Goal: Communication & Community: Ask a question

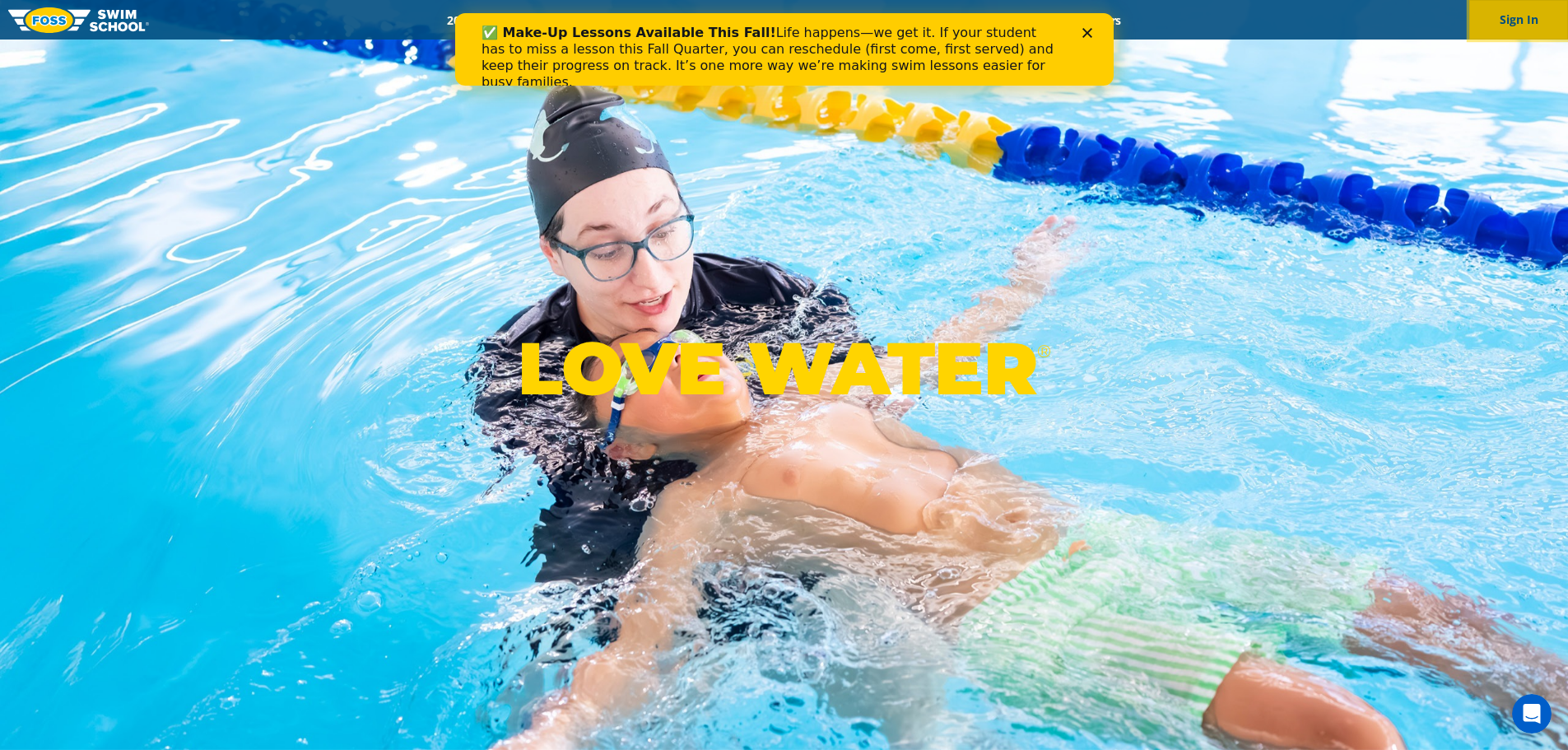
click at [1525, 17] on button "Sign In" at bounding box center [1518, 20] width 99 height 40
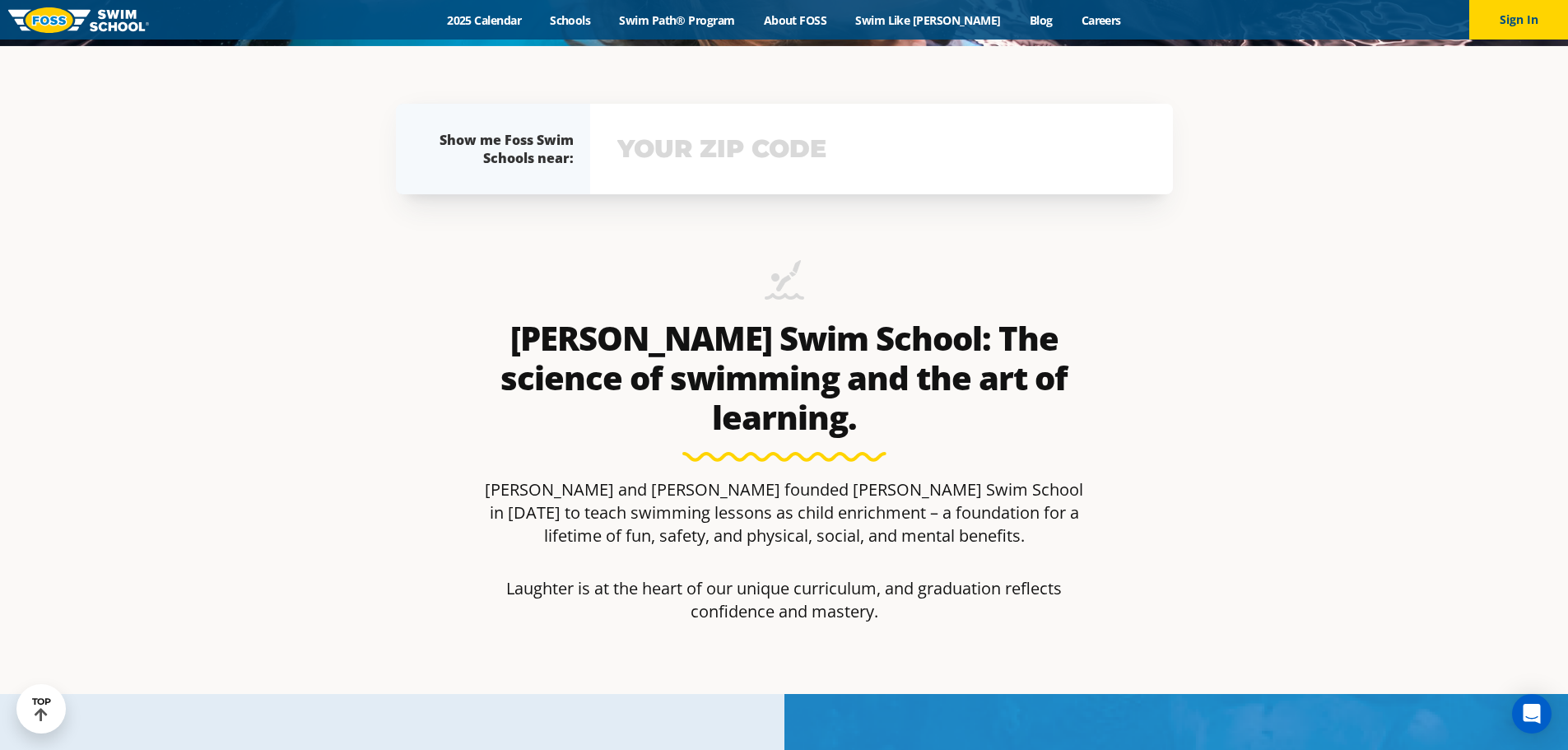
scroll to position [704, 0]
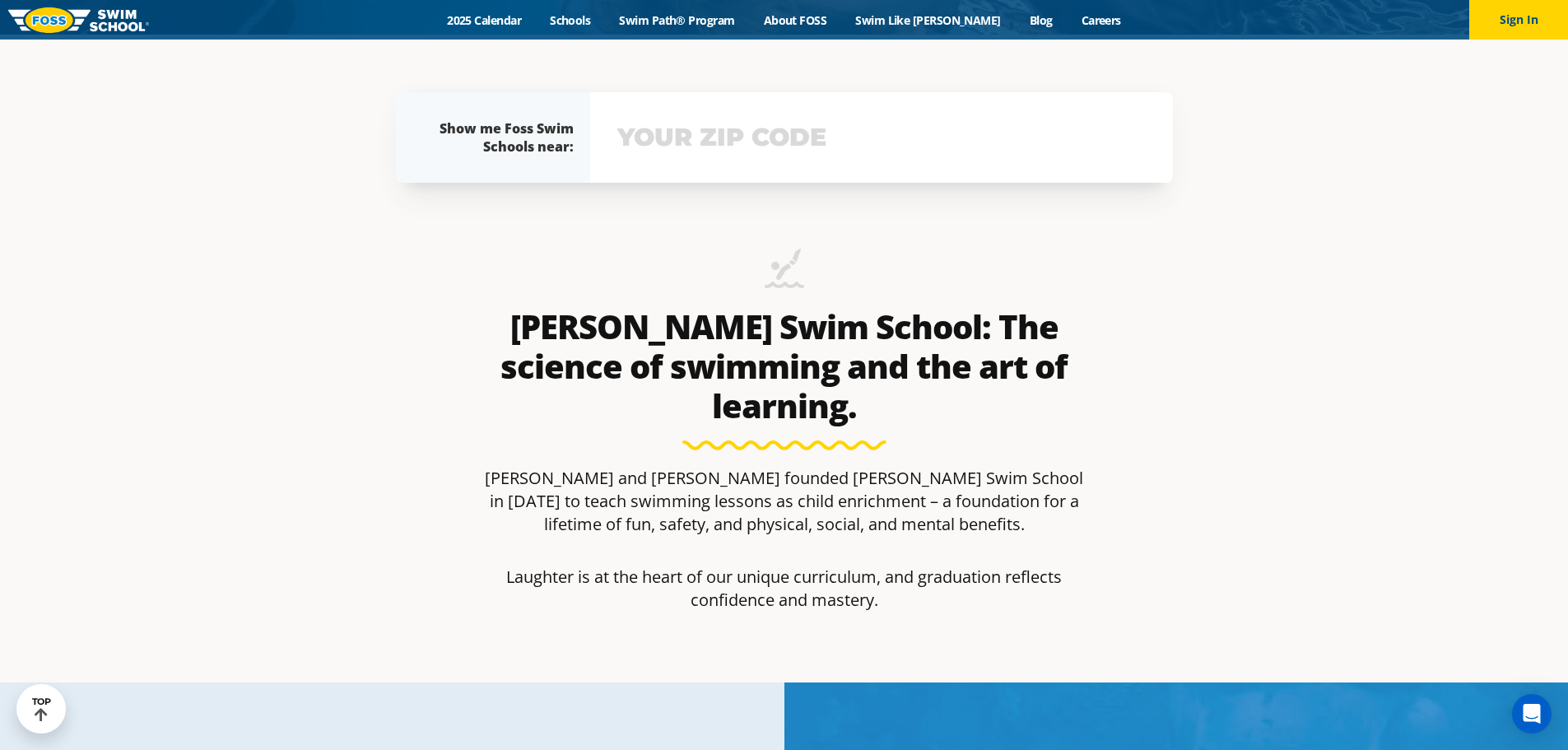
click at [765, 153] on input "text" at bounding box center [881, 138] width 537 height 48
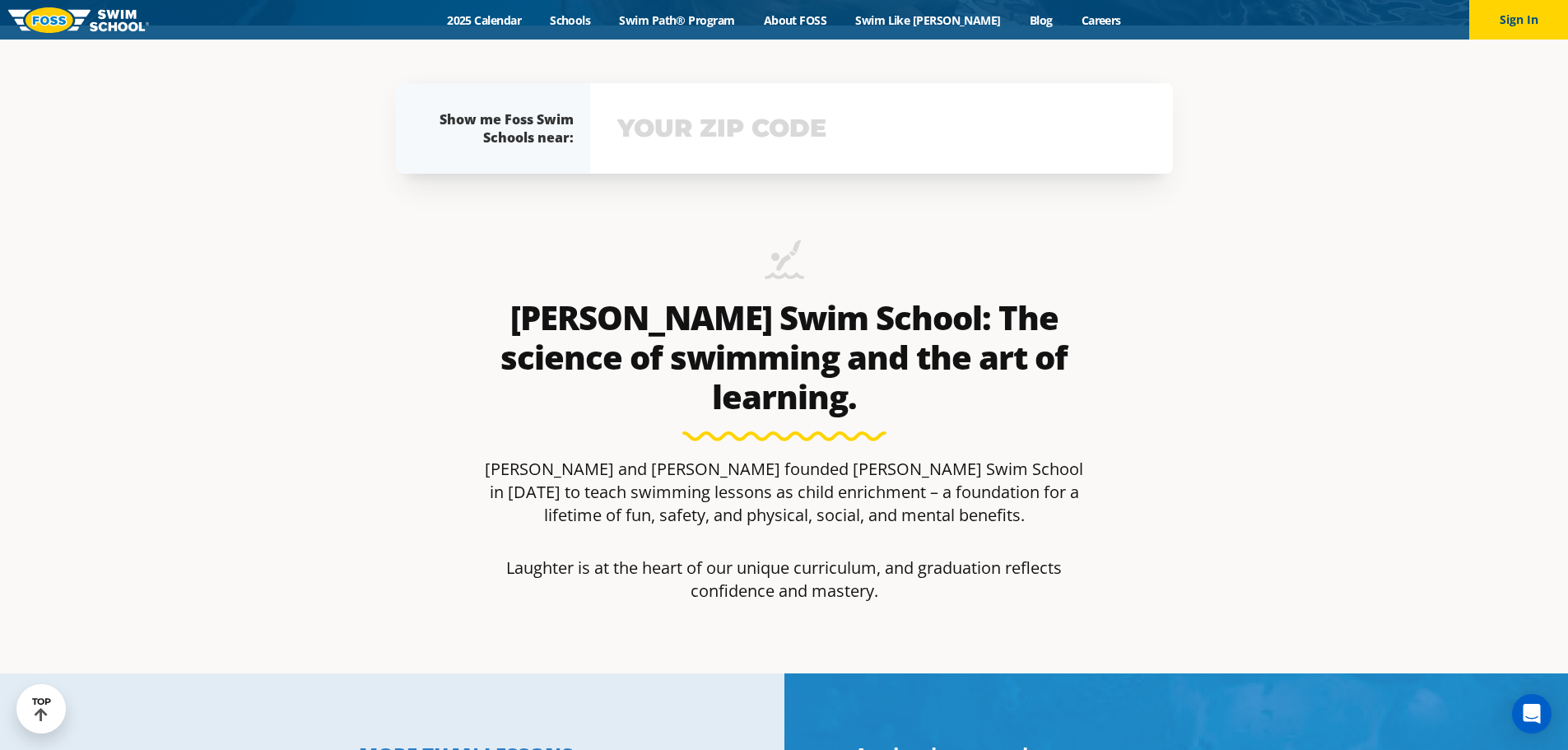
scroll to position [725, 0]
type input "55407"
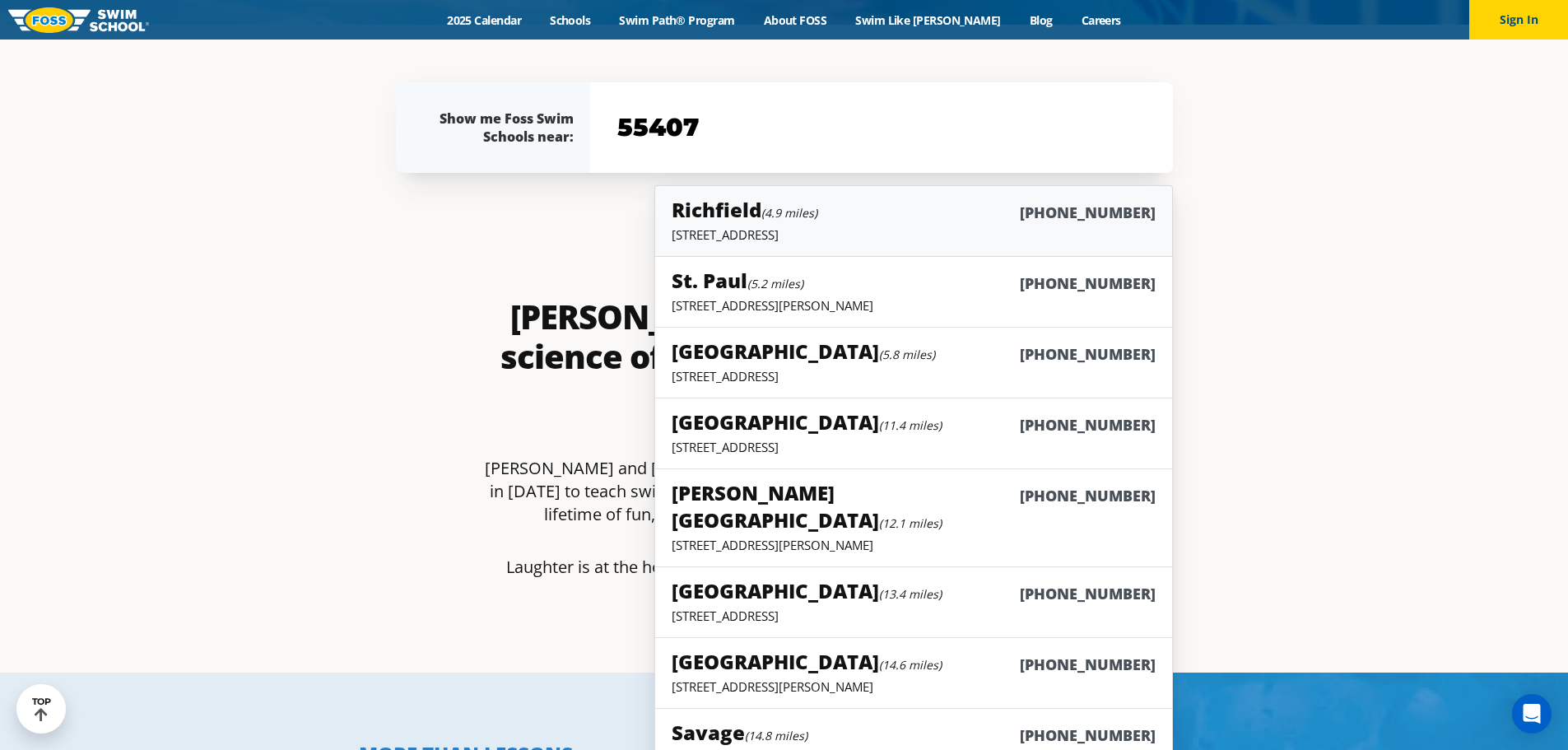
click at [1031, 220] on div "Richfield (4.9 miles) (952) 592-3677" at bounding box center [912, 210] width 483 height 31
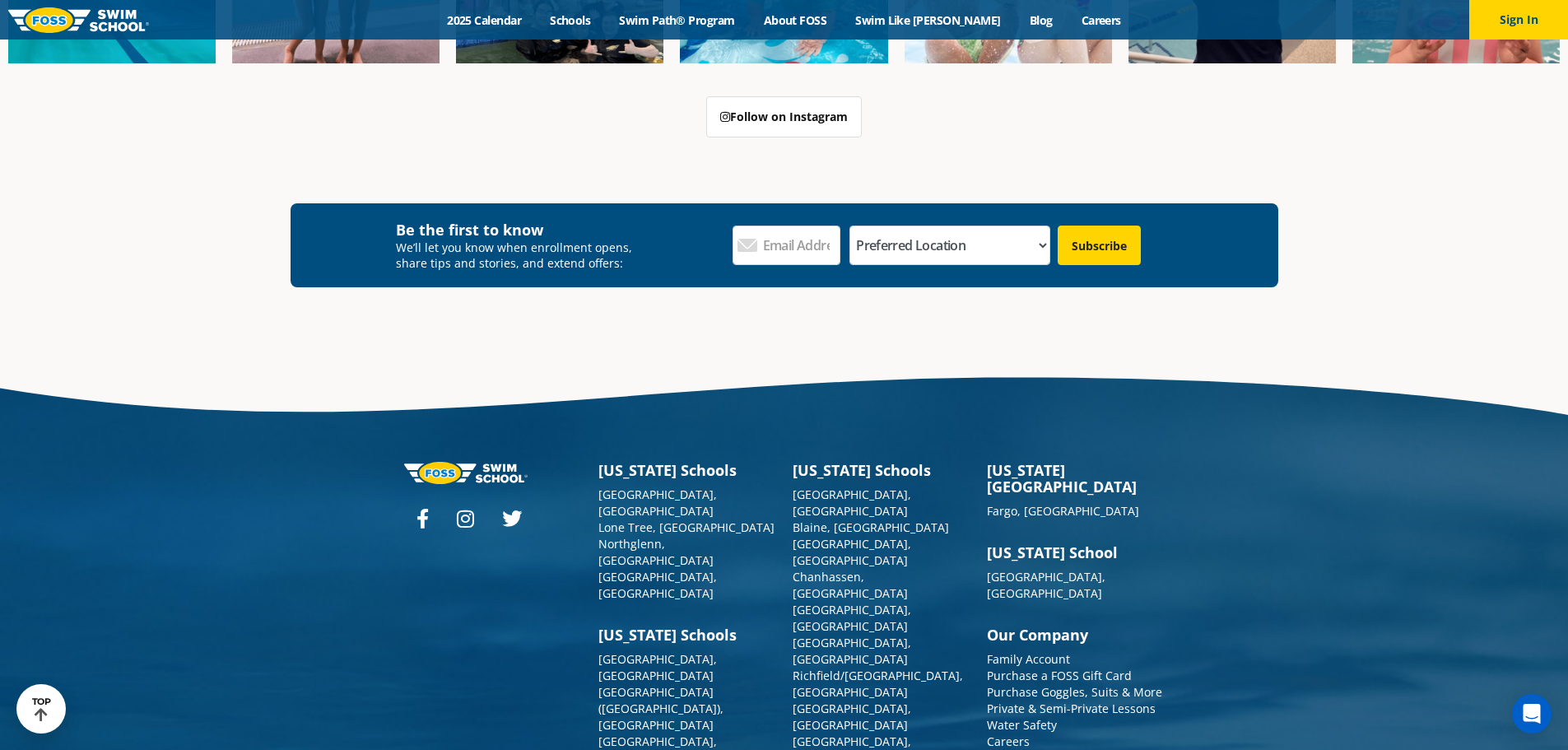
scroll to position [5976, 0]
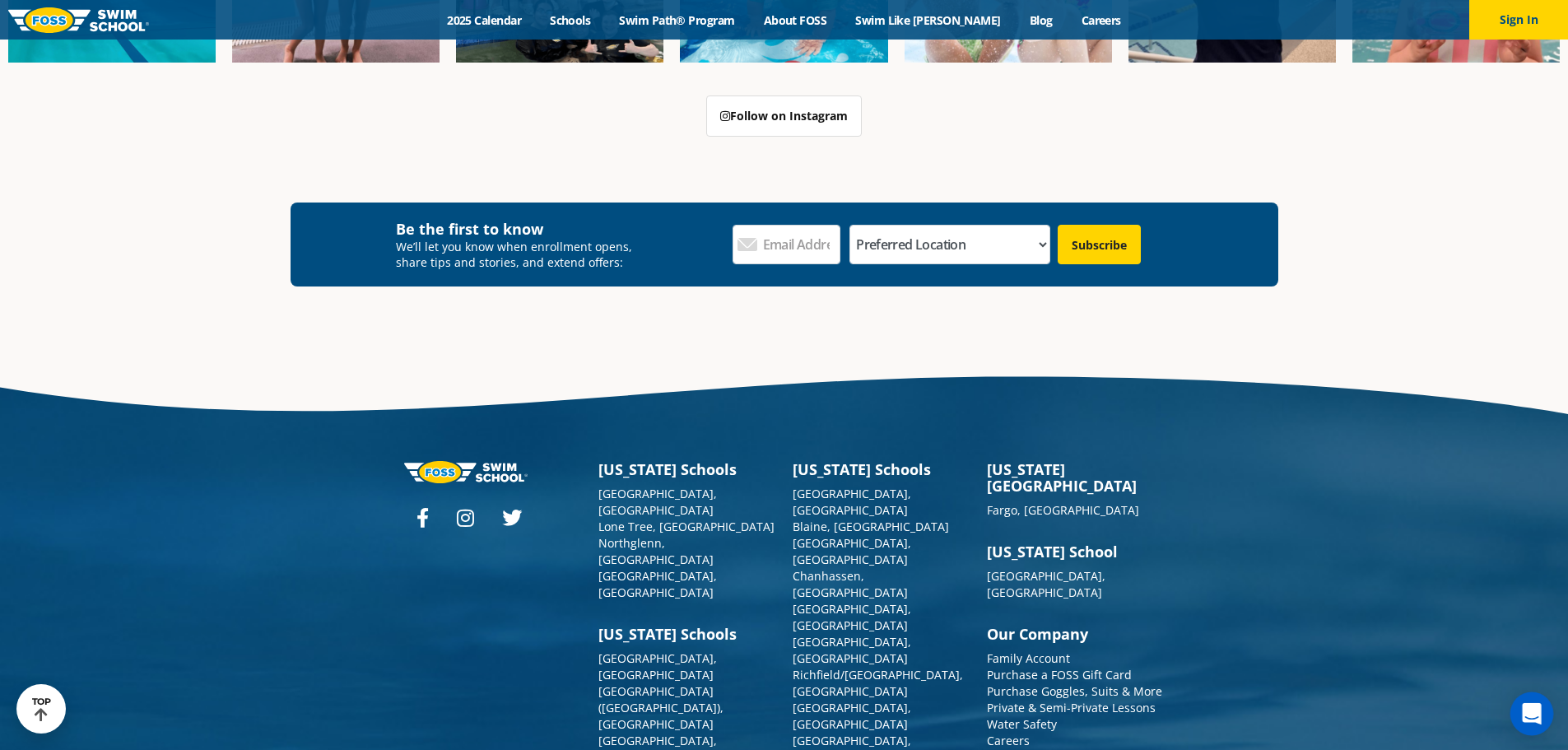
click at [1538, 715] on icon "Open Intercom Messenger" at bounding box center [1530, 714] width 19 height 22
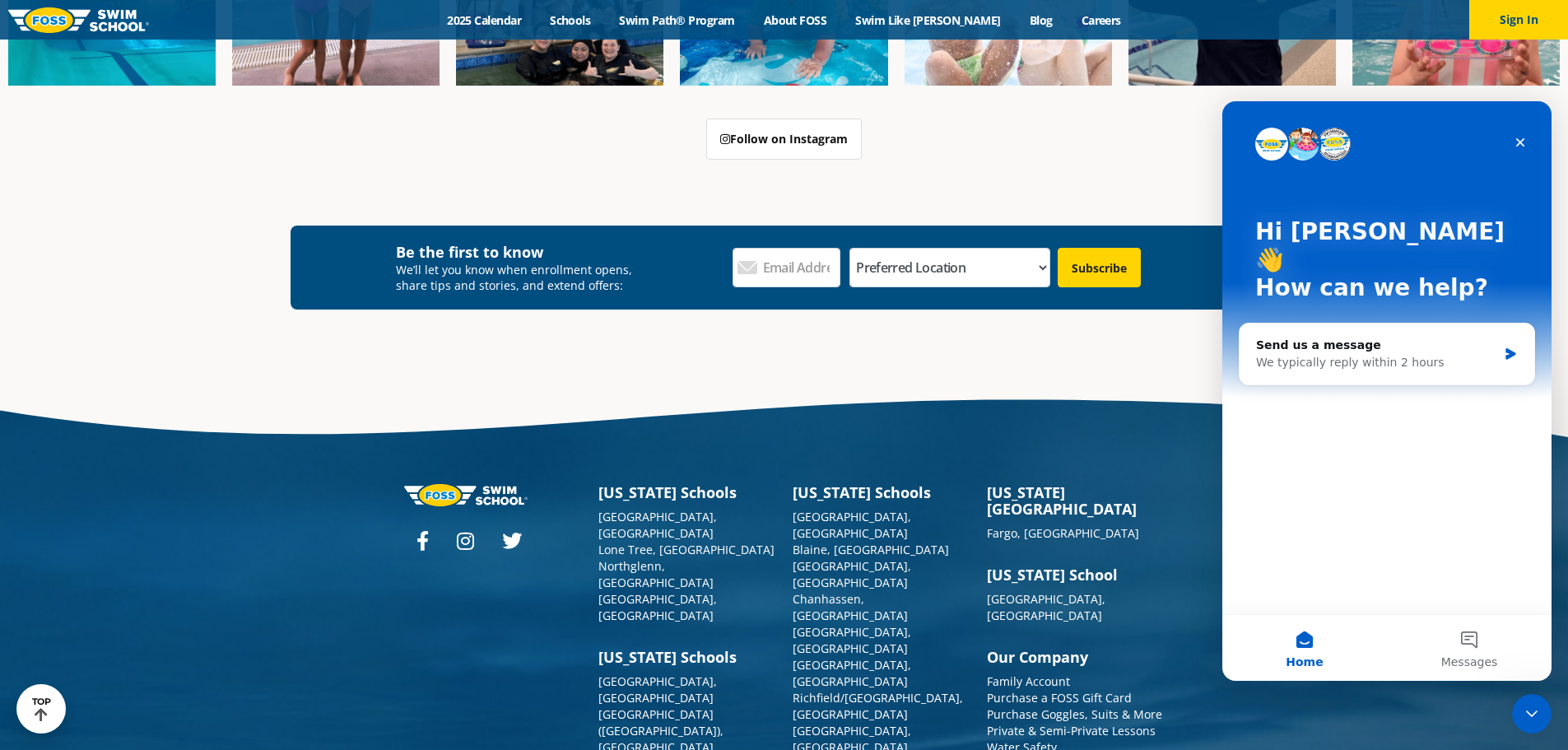
scroll to position [0, 0]
click at [1367, 354] on div "We typically reply within 2 hours" at bounding box center [1376, 362] width 241 height 17
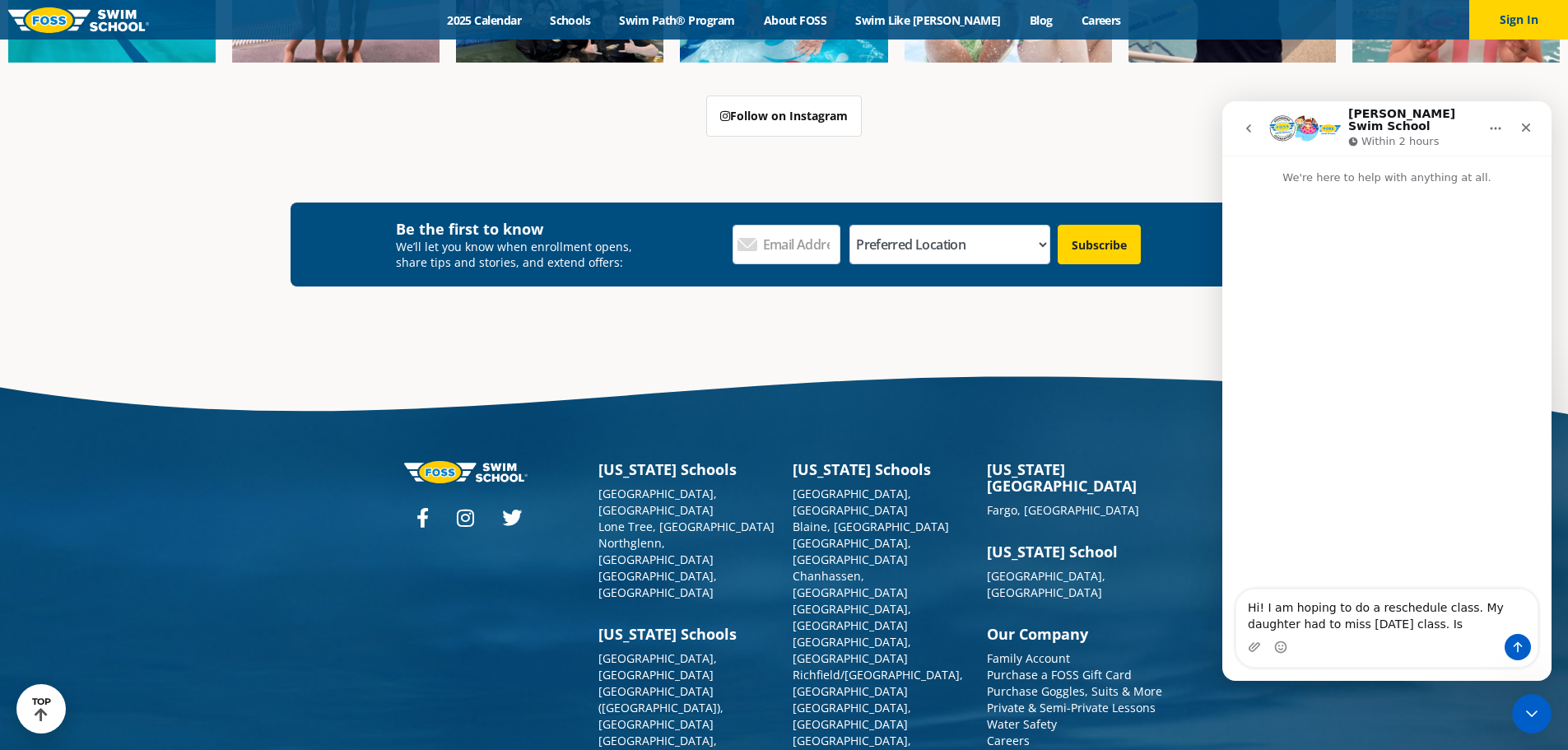
scroll to position [5999, 0]
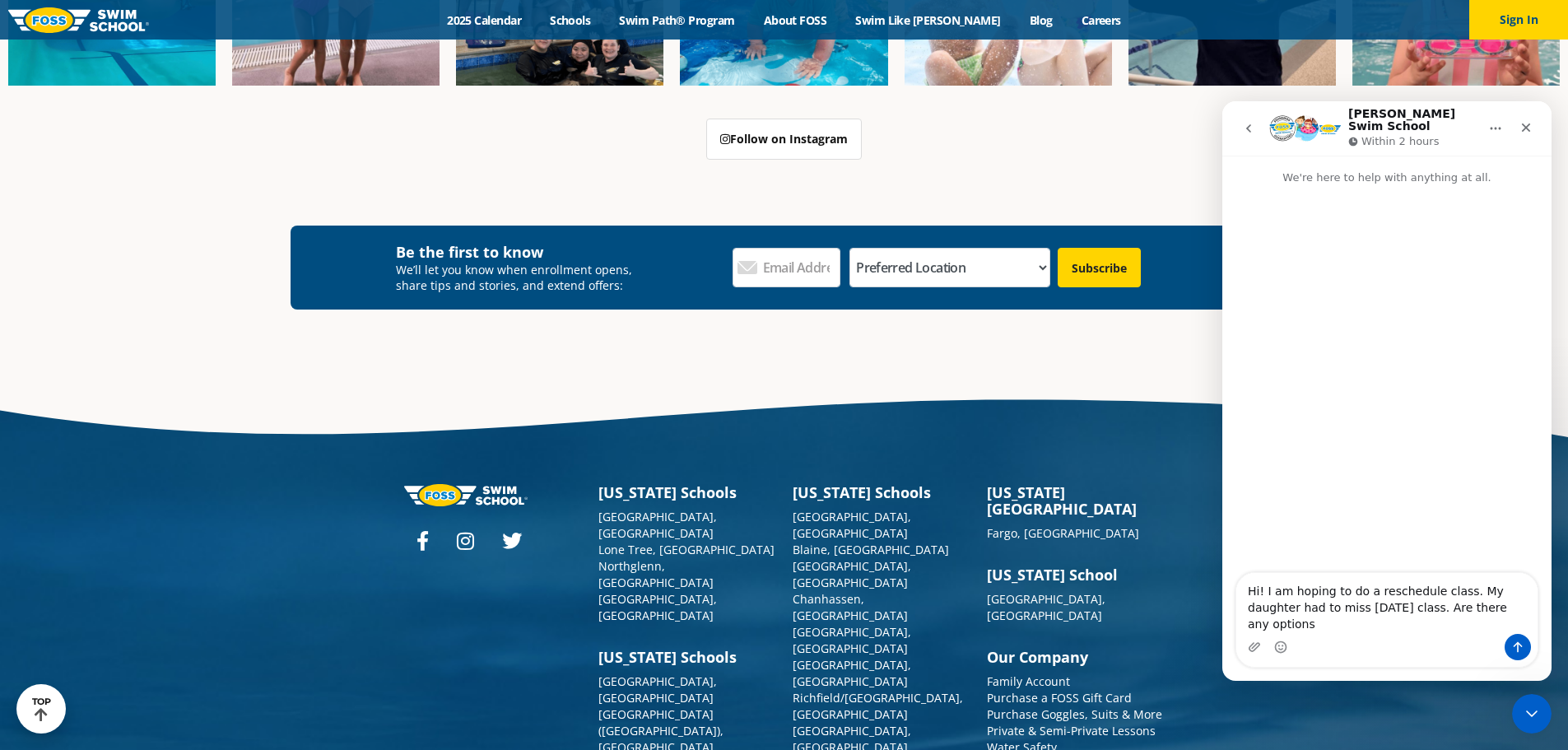
type textarea "Hi! I am hoping to do a reschedule class. My daughter had to miss yesterday's c…"
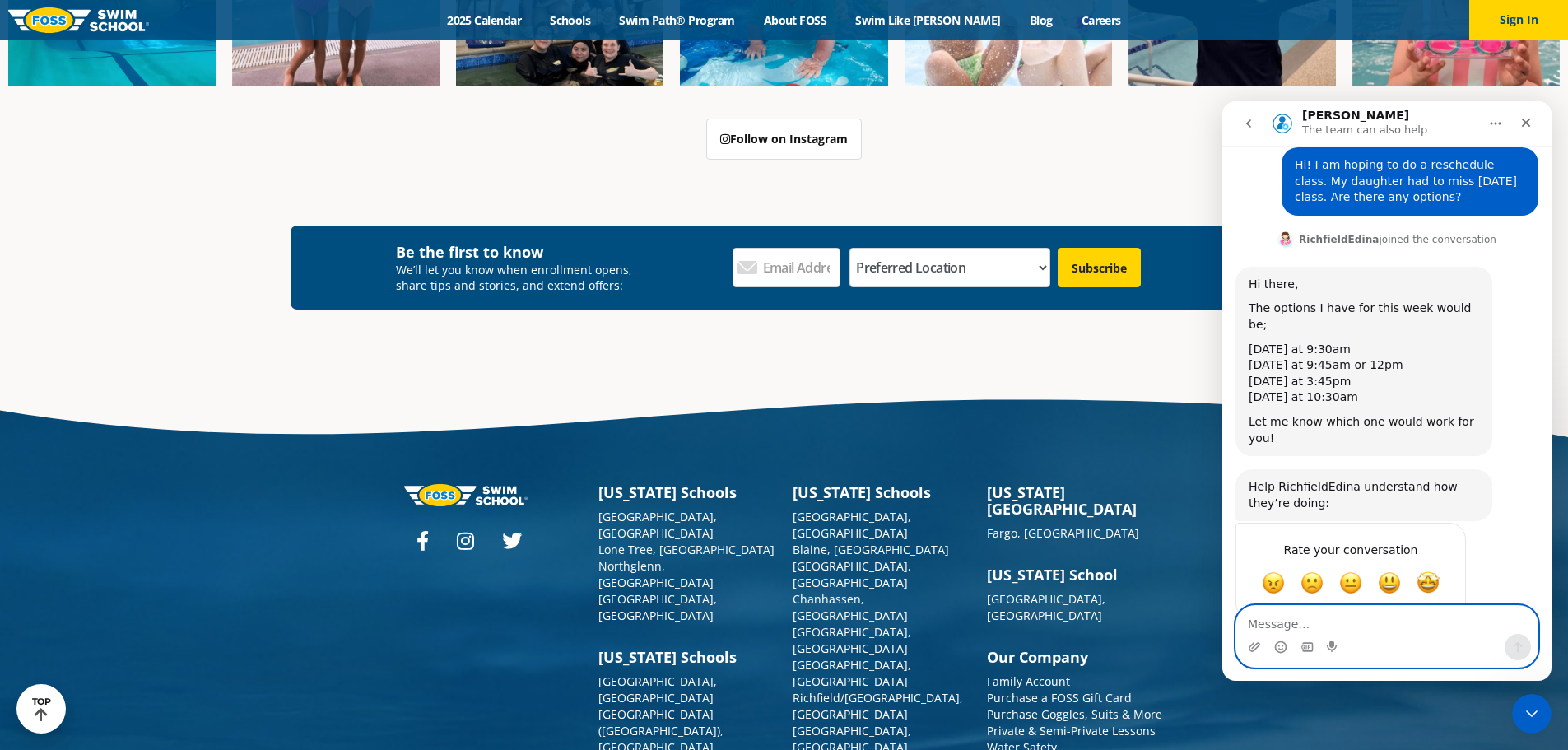
click at [1389, 628] on textarea "Message…" at bounding box center [1387, 620] width 302 height 28
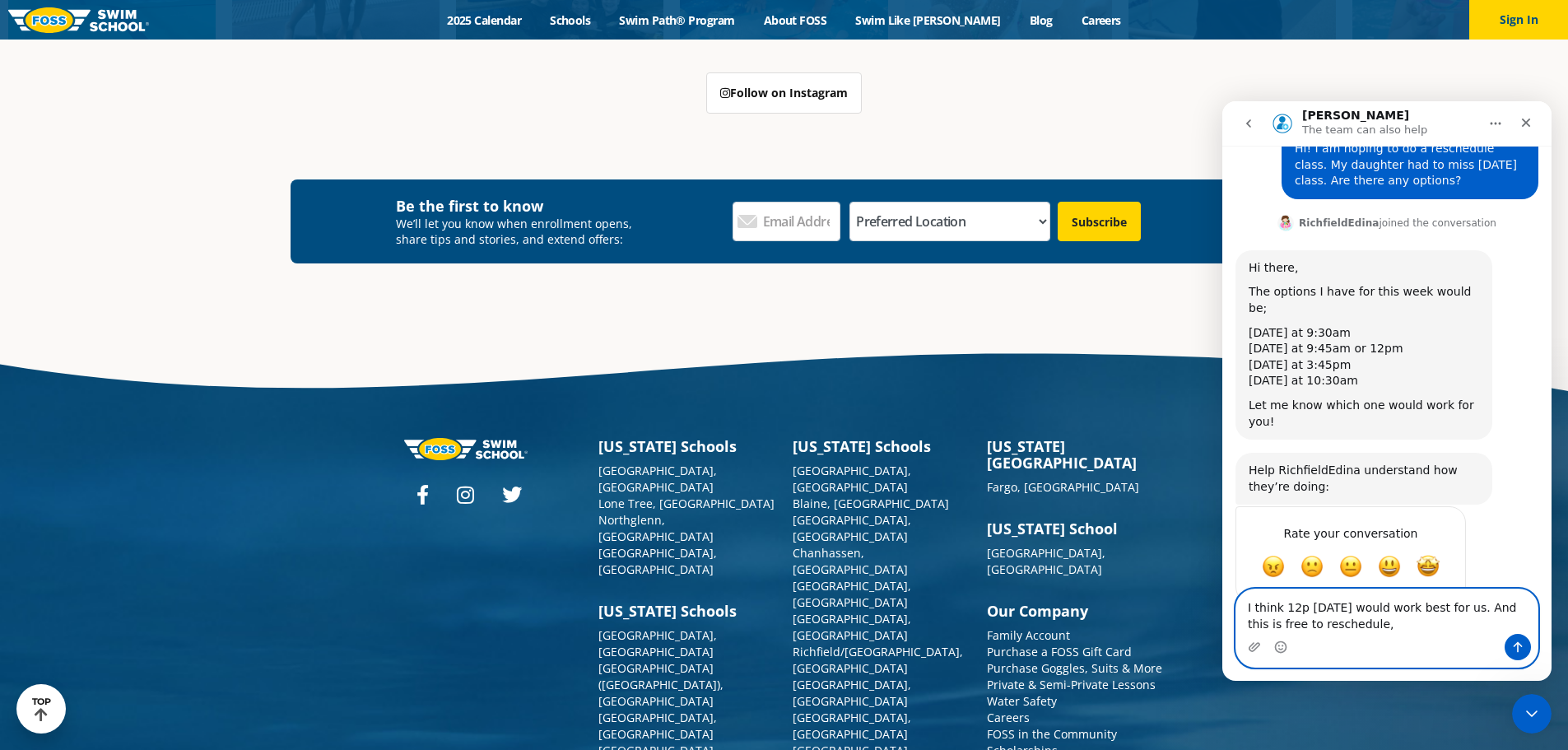
scroll to position [5976, 0]
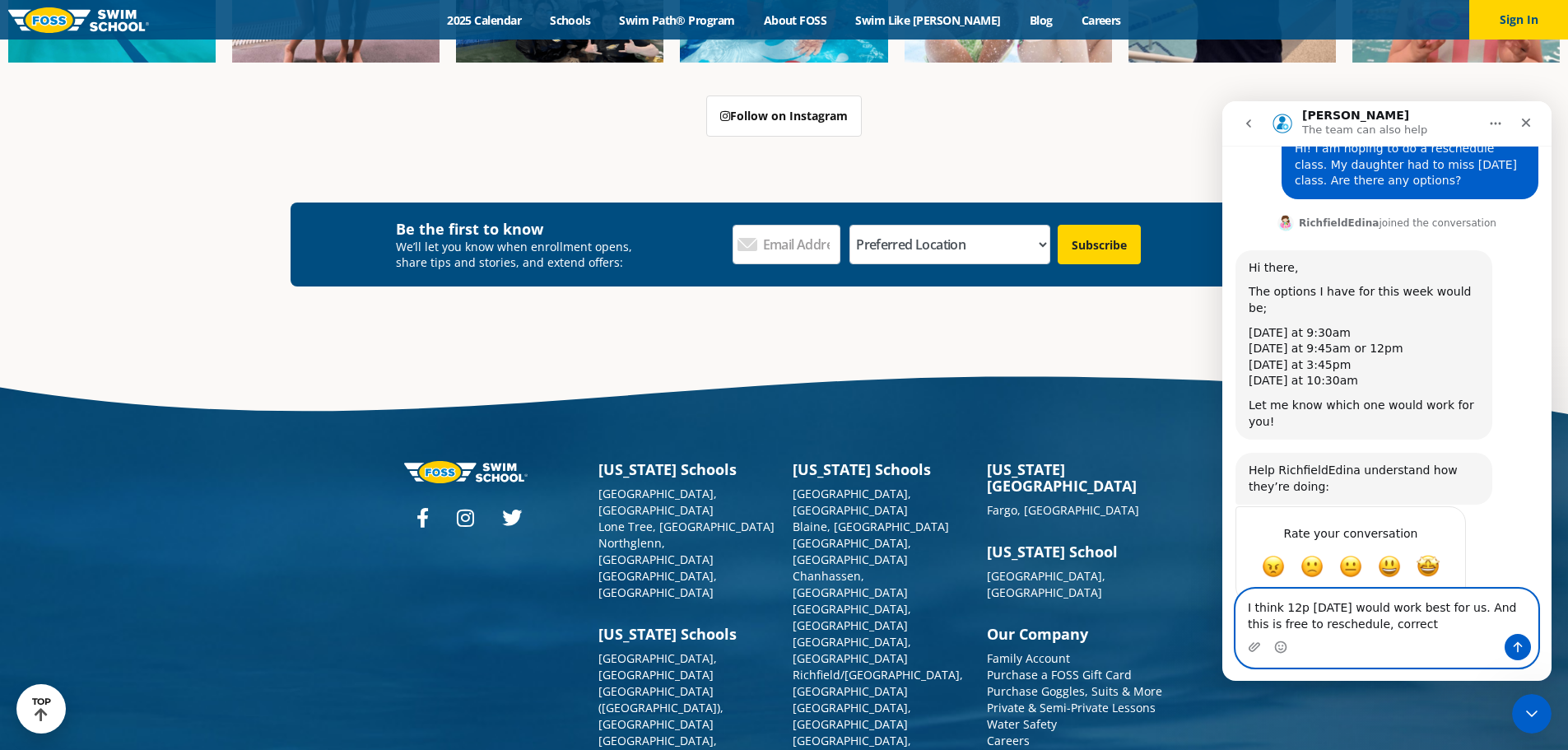
type textarea "I think 12p on Saturday would work best for us. And this is free to reschedule,…"
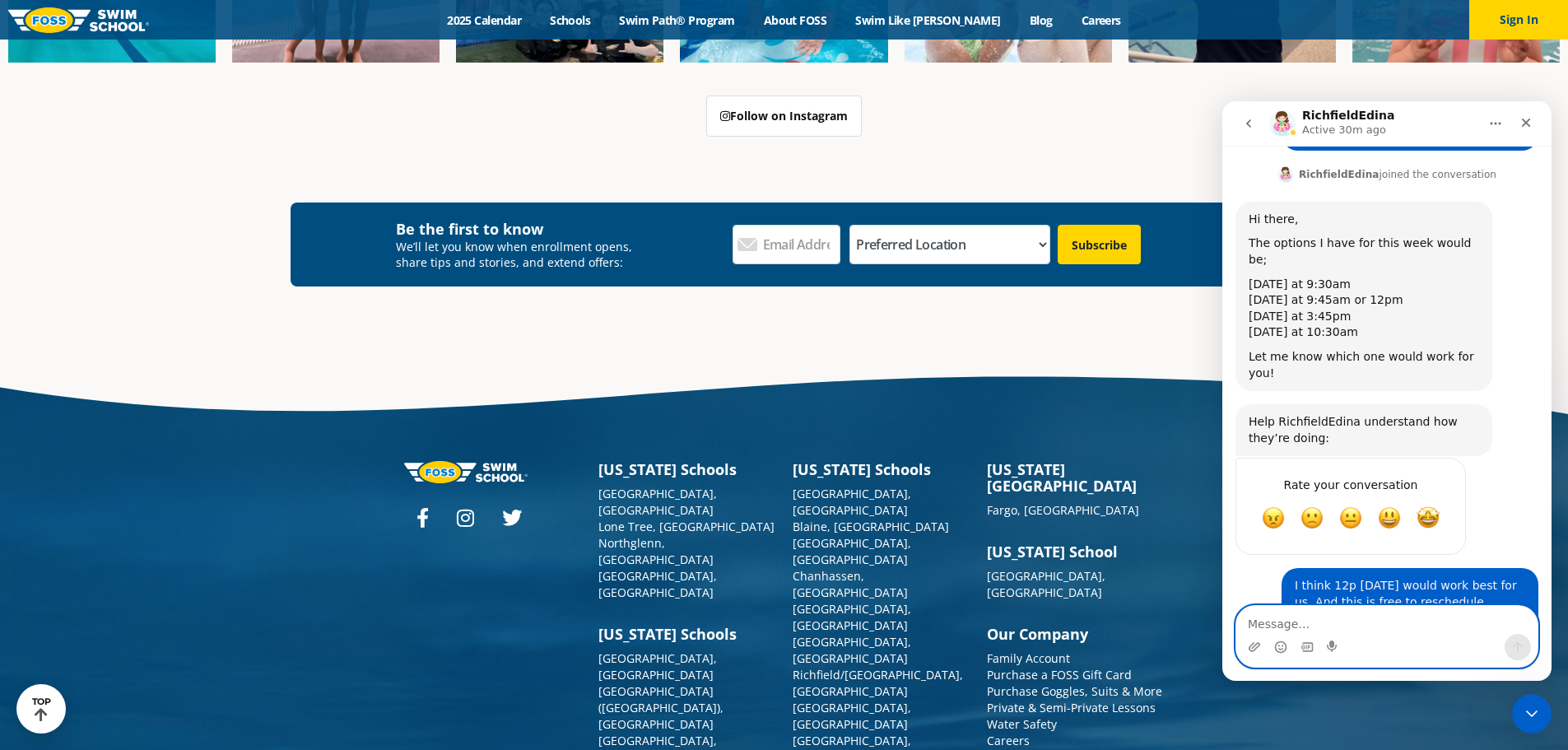
scroll to position [5953, 0]
